Goal: Check status: Check status

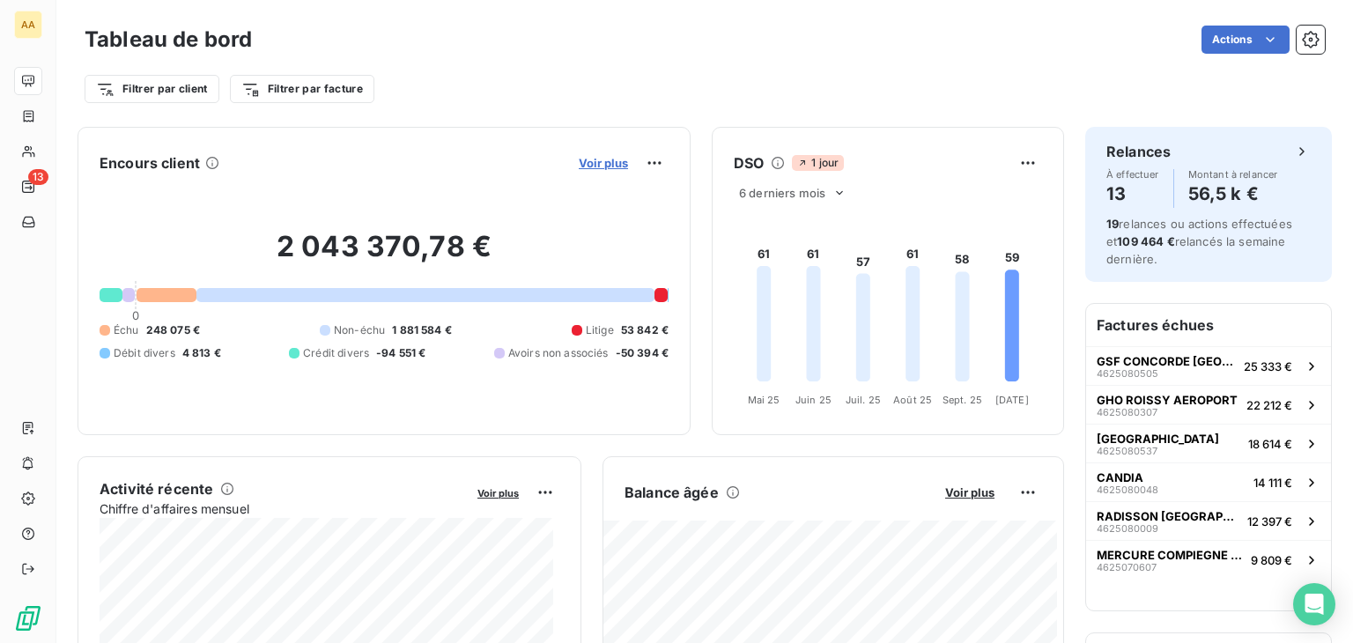
click at [596, 159] on span "Voir plus" at bounding box center [603, 163] width 49 height 14
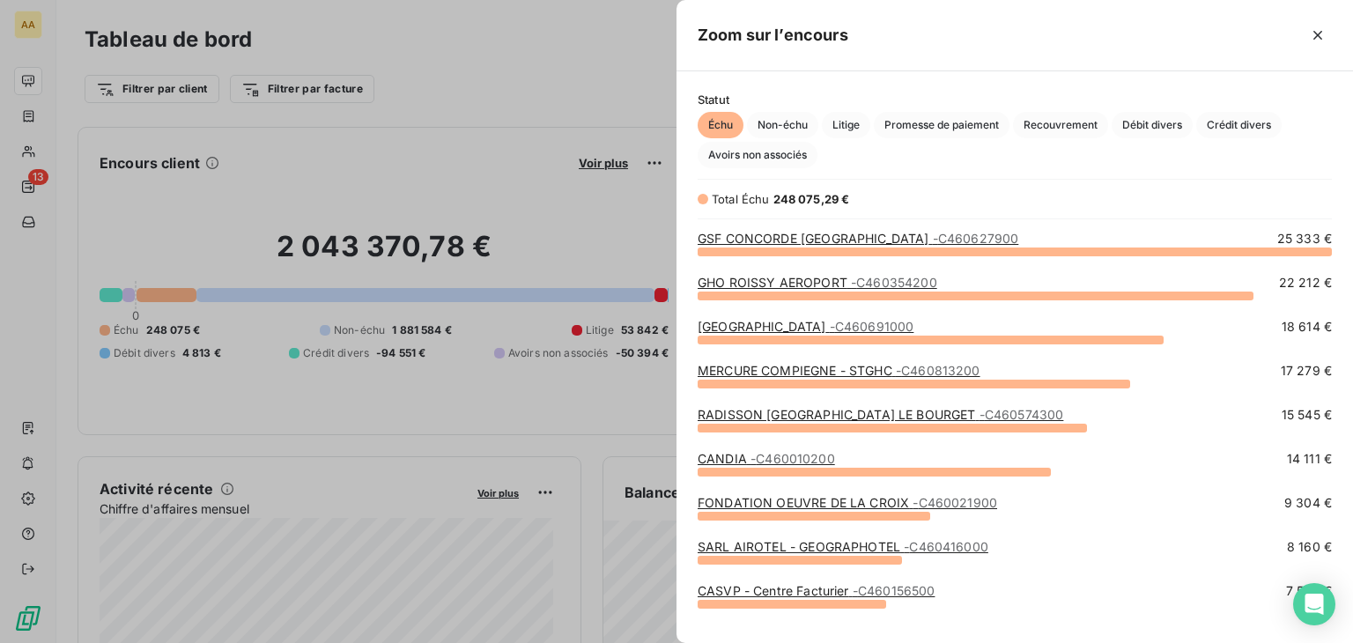
scroll to position [378, 662]
drag, startPoint x: 1245, startPoint y: 119, endPoint x: 1229, endPoint y: 154, distance: 38.6
click at [1244, 121] on span "Crédit divers" at bounding box center [1238, 125] width 85 height 26
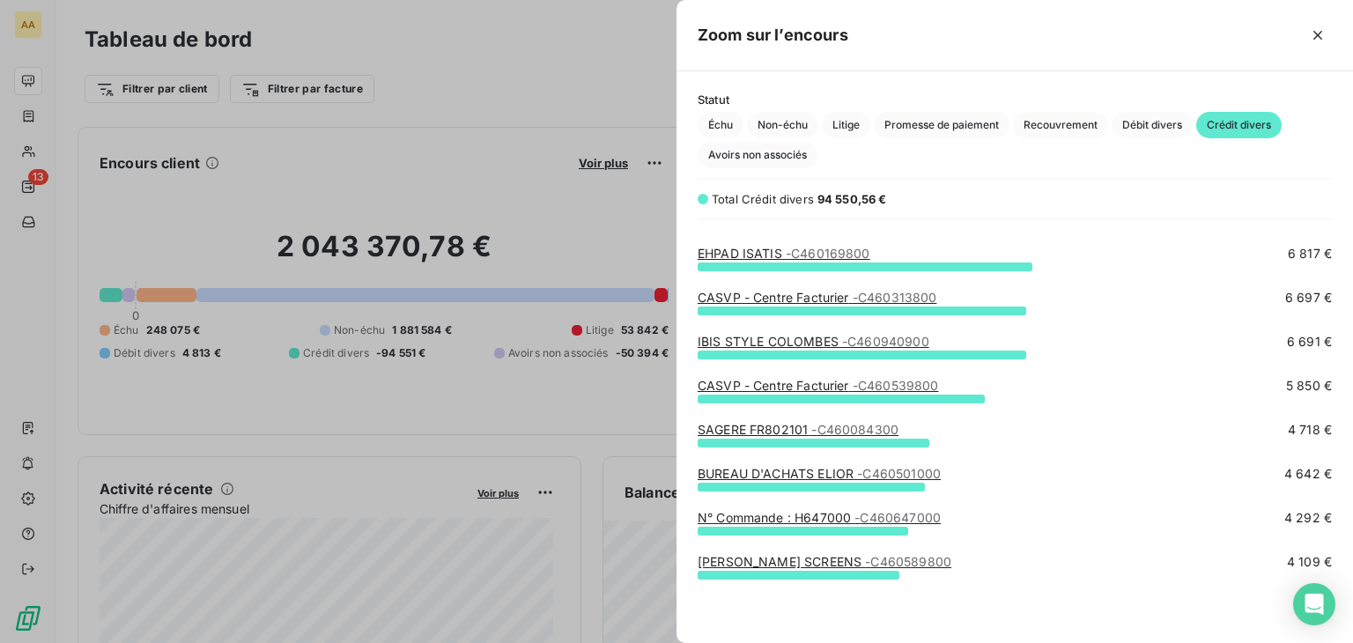
scroll to position [0, 0]
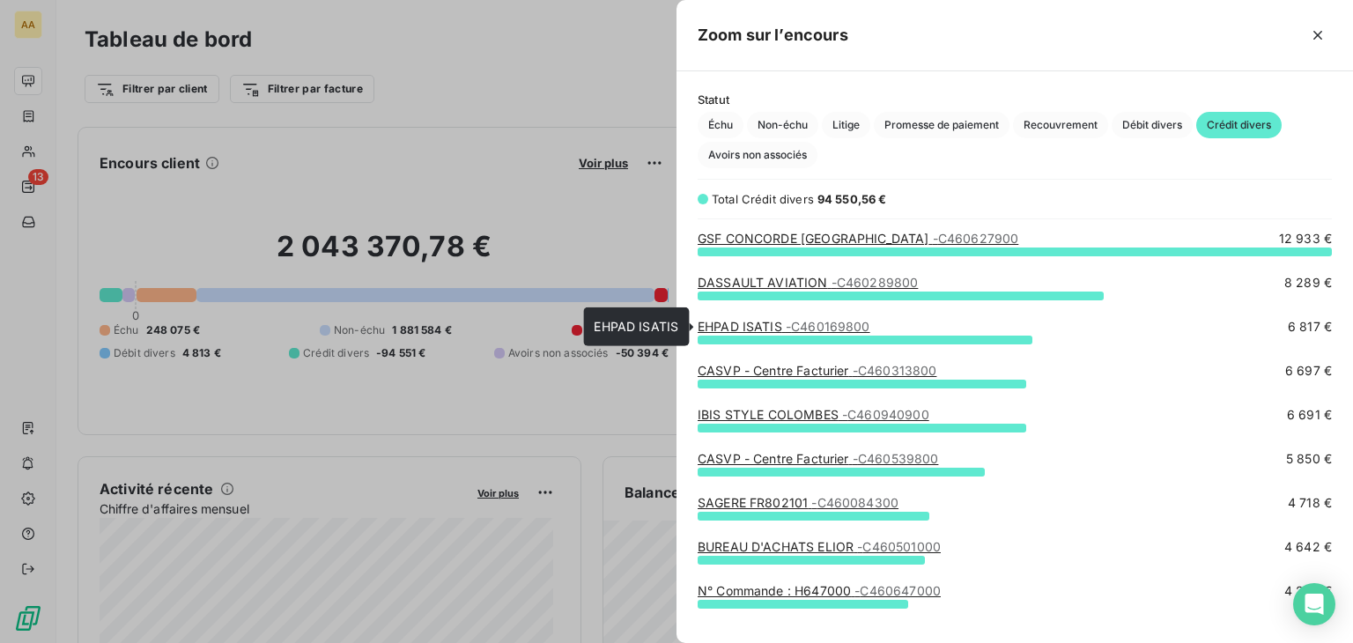
click at [827, 322] on span "- C460169800" at bounding box center [827, 326] width 85 height 15
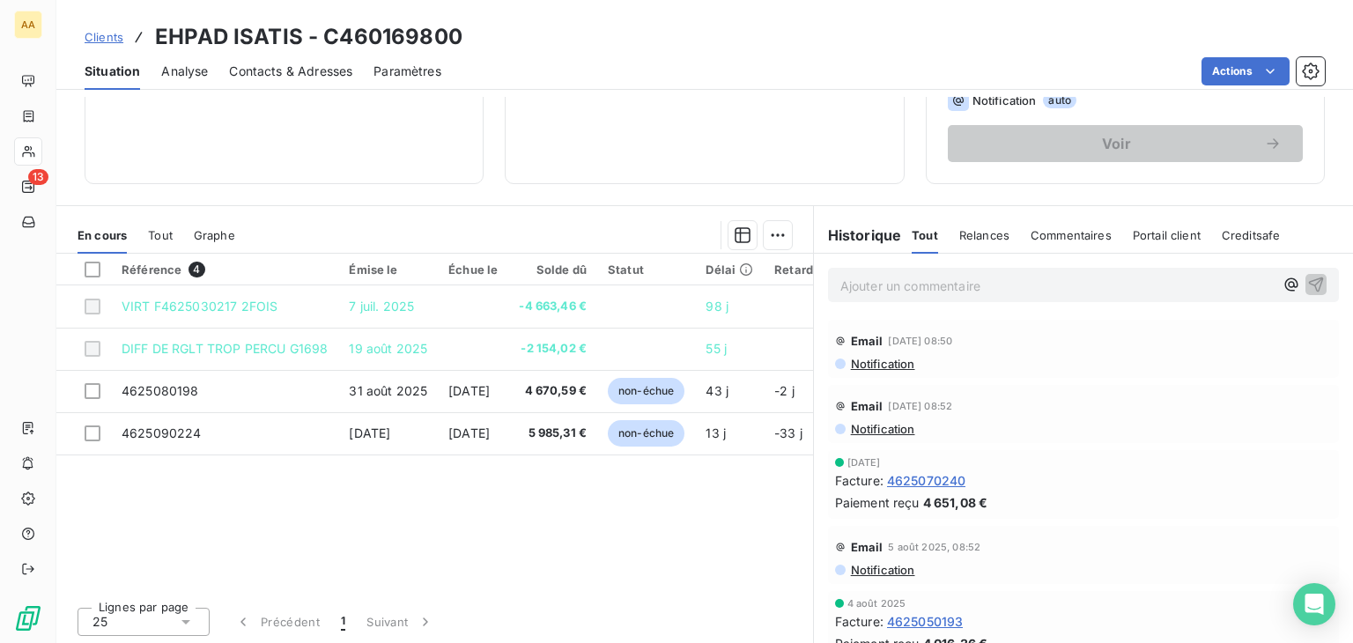
scroll to position [278, 0]
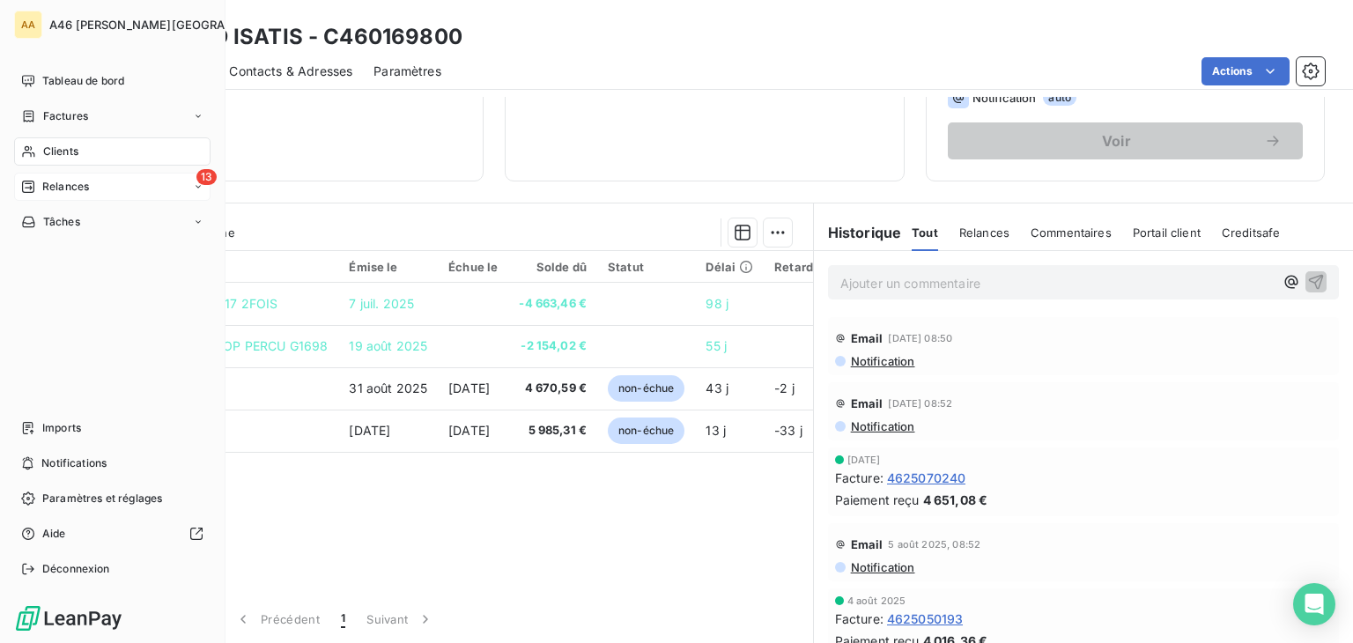
click at [64, 186] on span "Relances" at bounding box center [65, 187] width 47 height 16
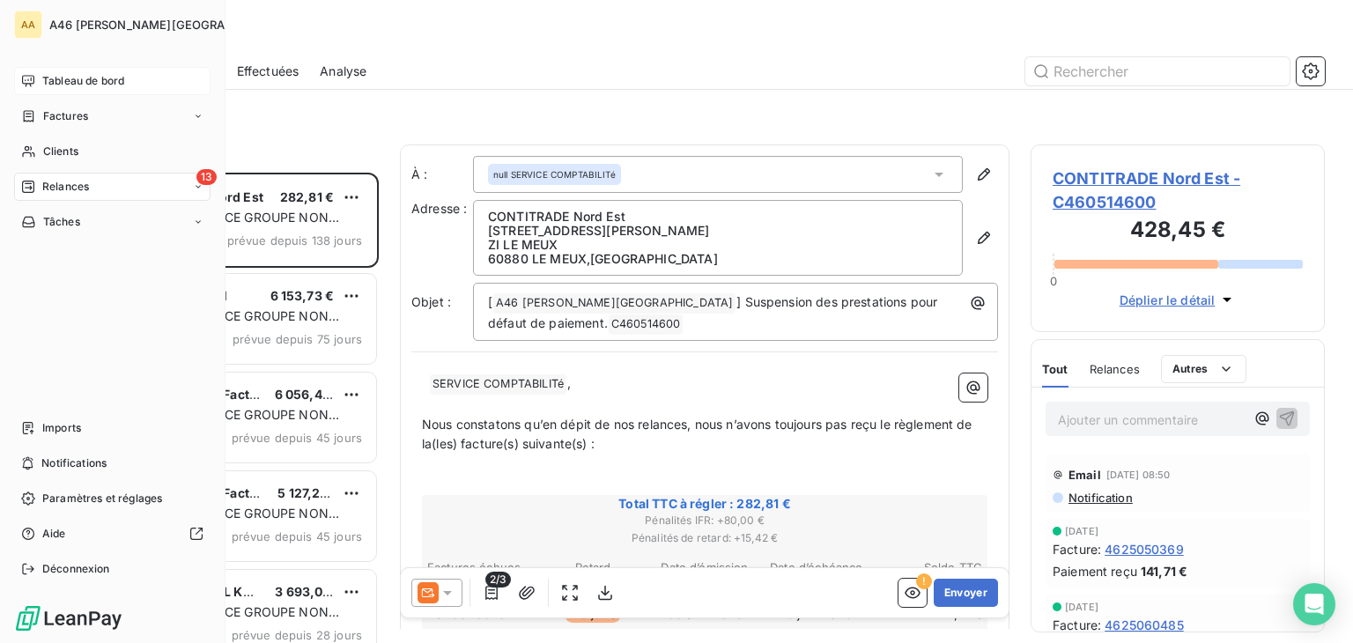
click at [72, 79] on span "Tableau de bord" at bounding box center [83, 81] width 82 height 16
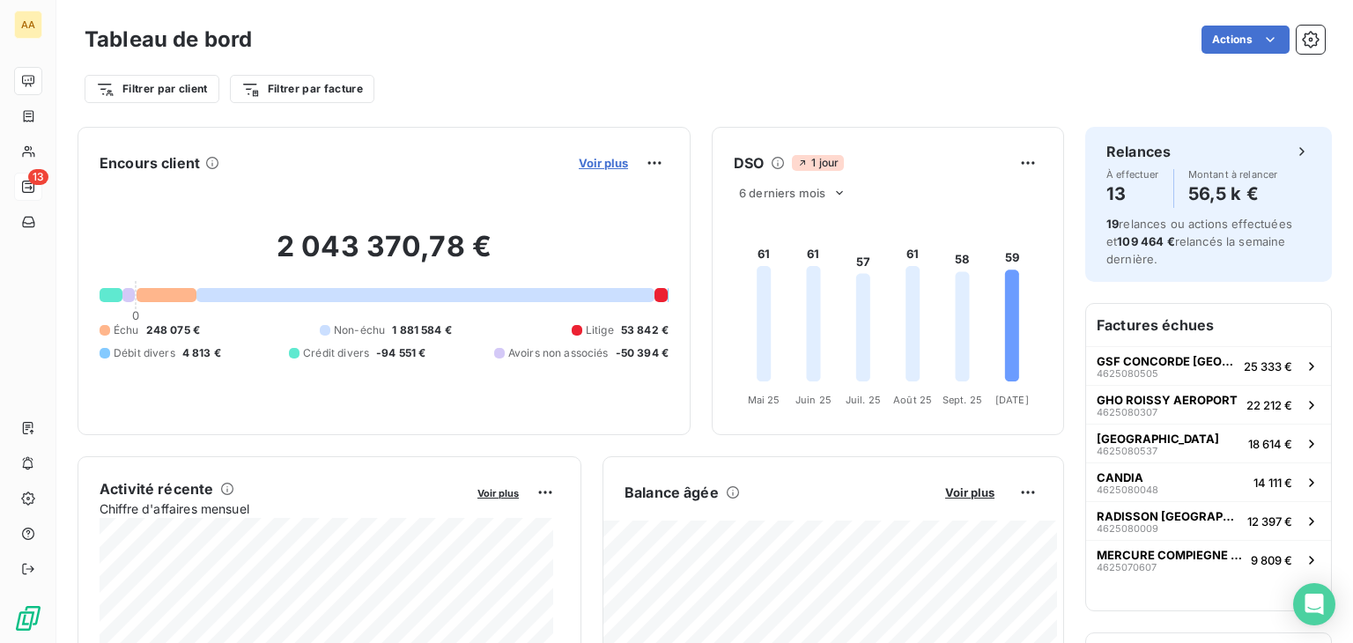
click at [602, 166] on span "Voir plus" at bounding box center [603, 163] width 49 height 14
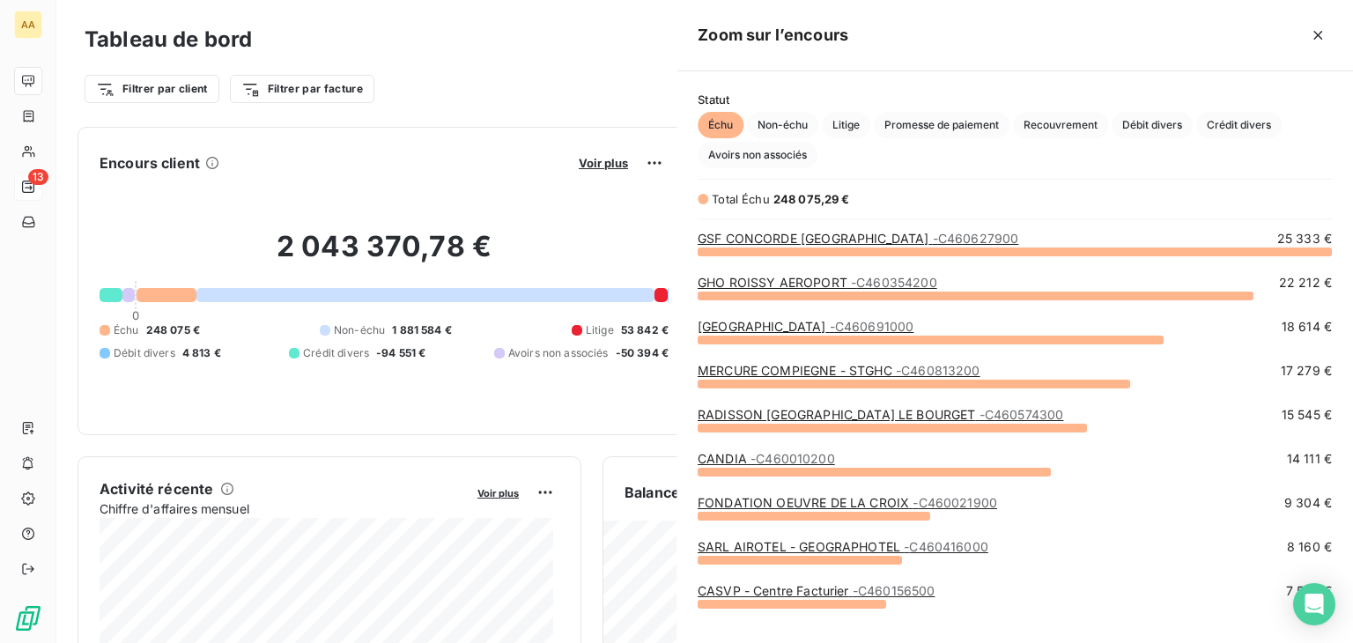
scroll to position [629, 662]
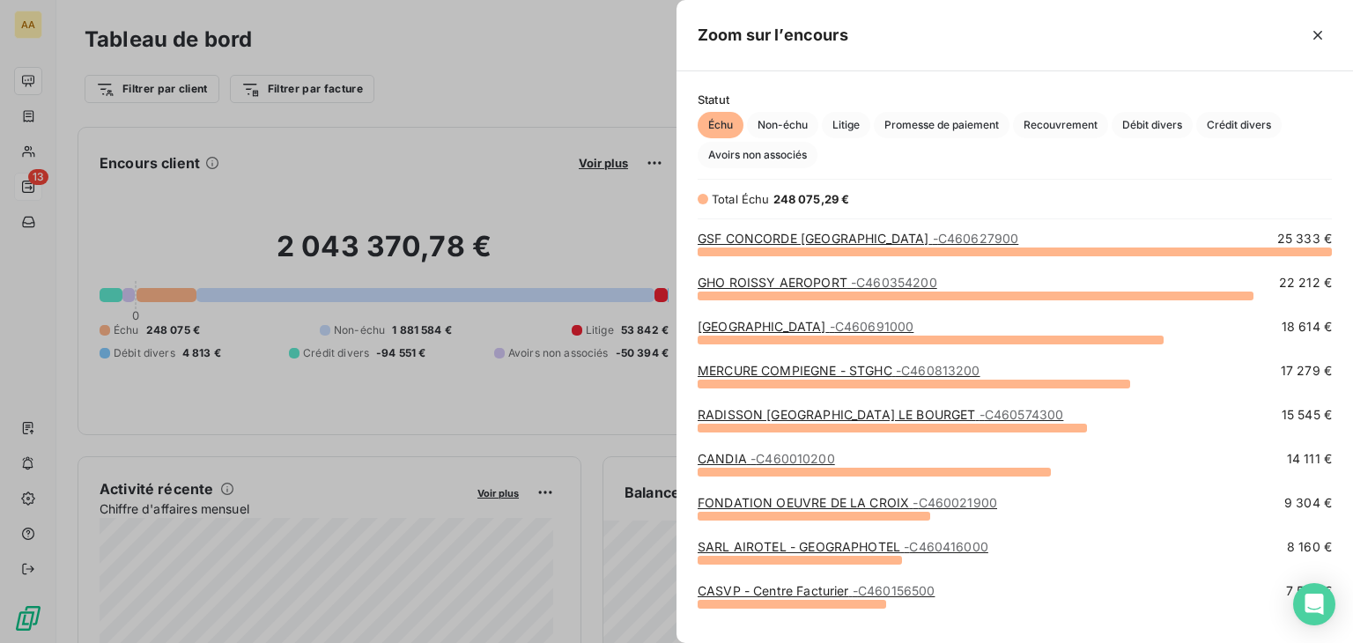
click at [810, 407] on link "RADISSON [GEOGRAPHIC_DATA] LE BOURGET - C460574300" at bounding box center [879, 414] width 365 height 15
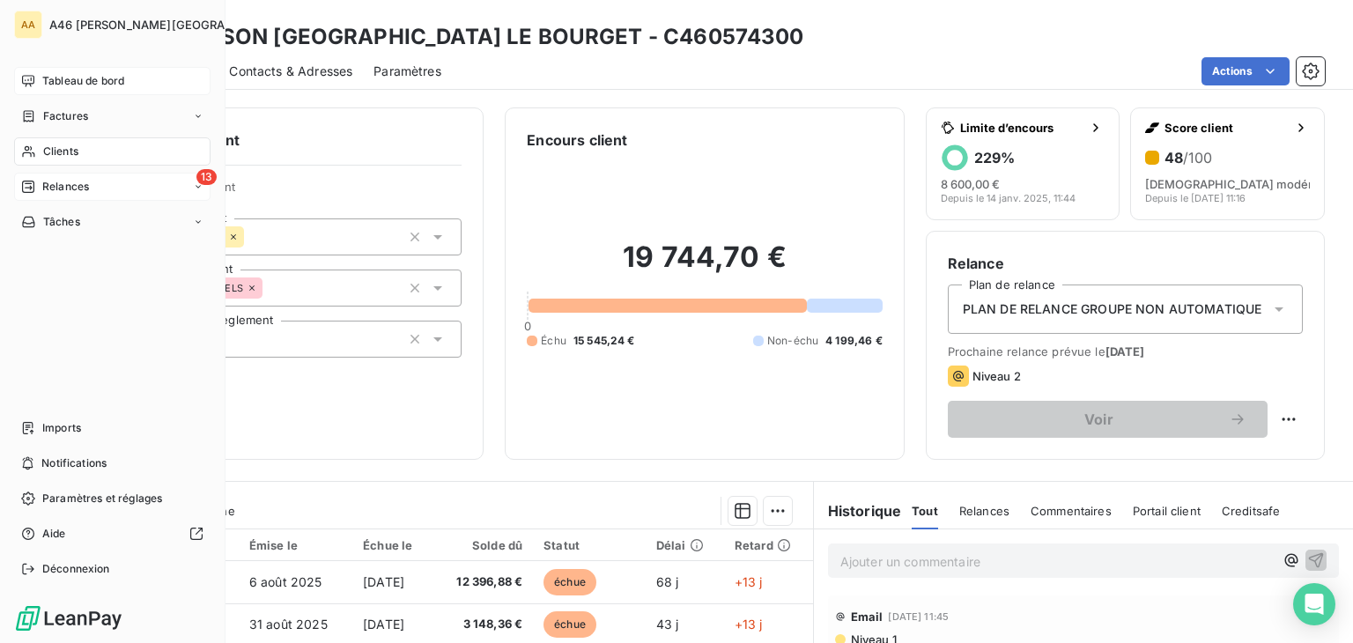
click at [75, 77] on span "Tableau de bord" at bounding box center [83, 81] width 82 height 16
